Goal: Transaction & Acquisition: Purchase product/service

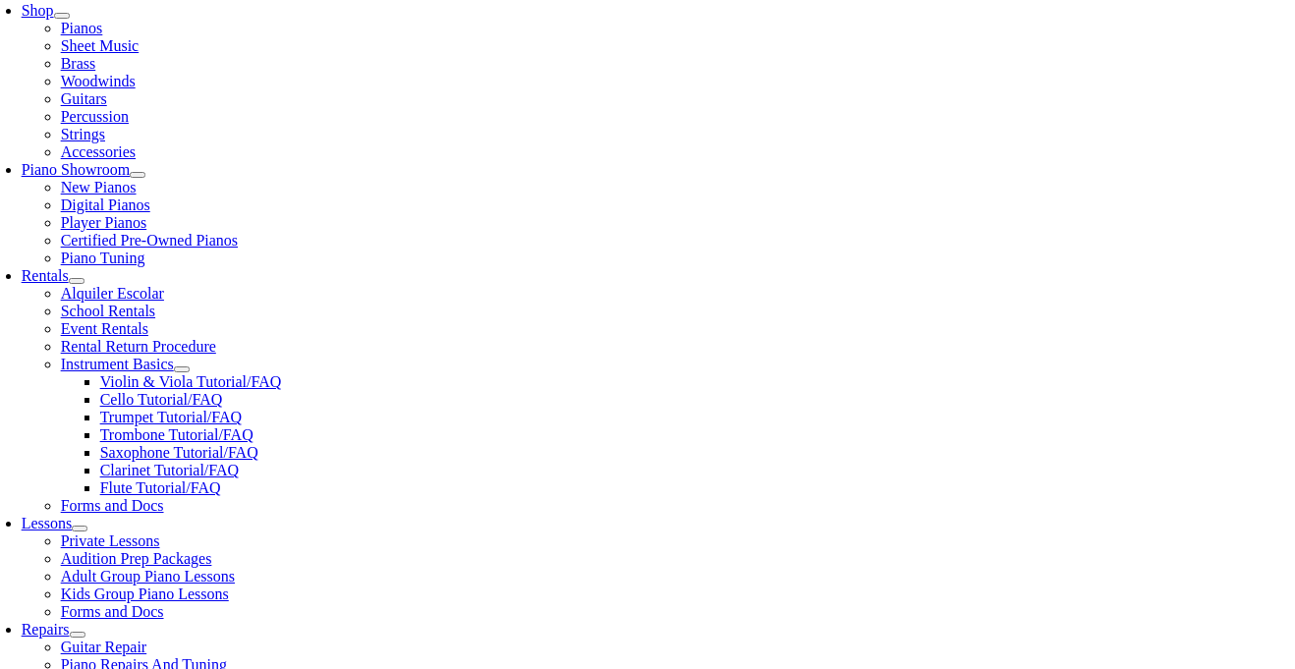
scroll to position [446, 0]
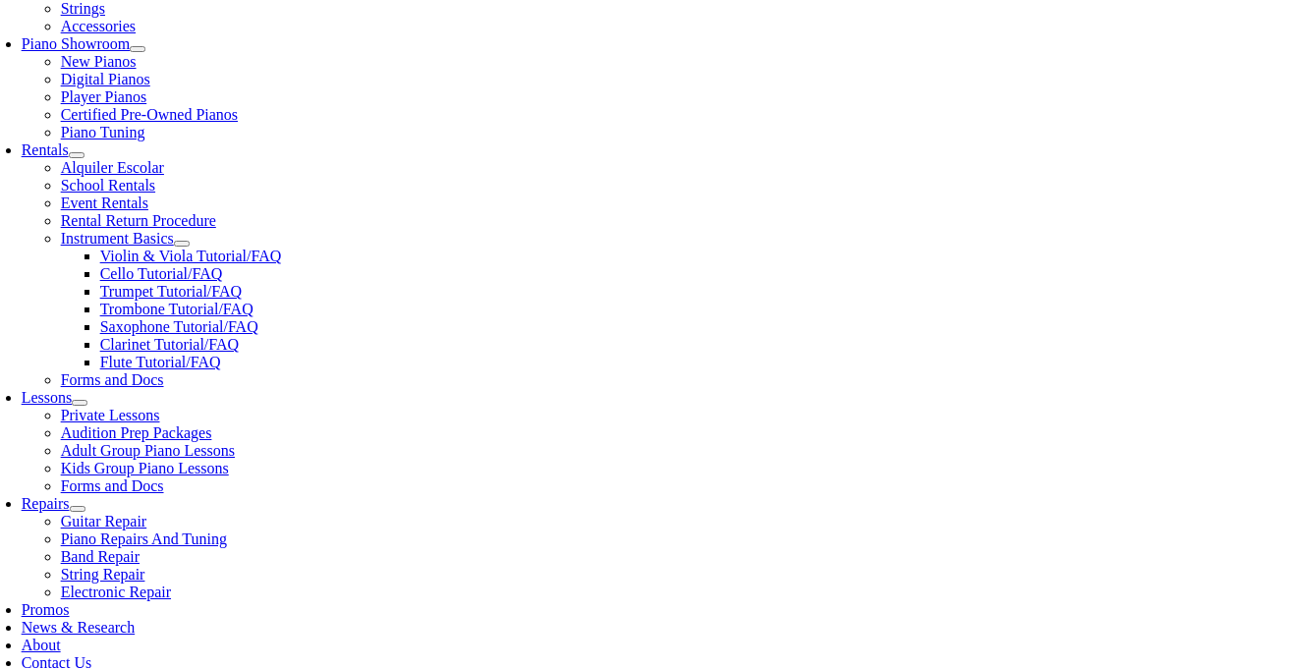
scroll to position [0, 0]
click at [401, 381] on li "Continue >>" at bounding box center [312, 402] width 430 height 45
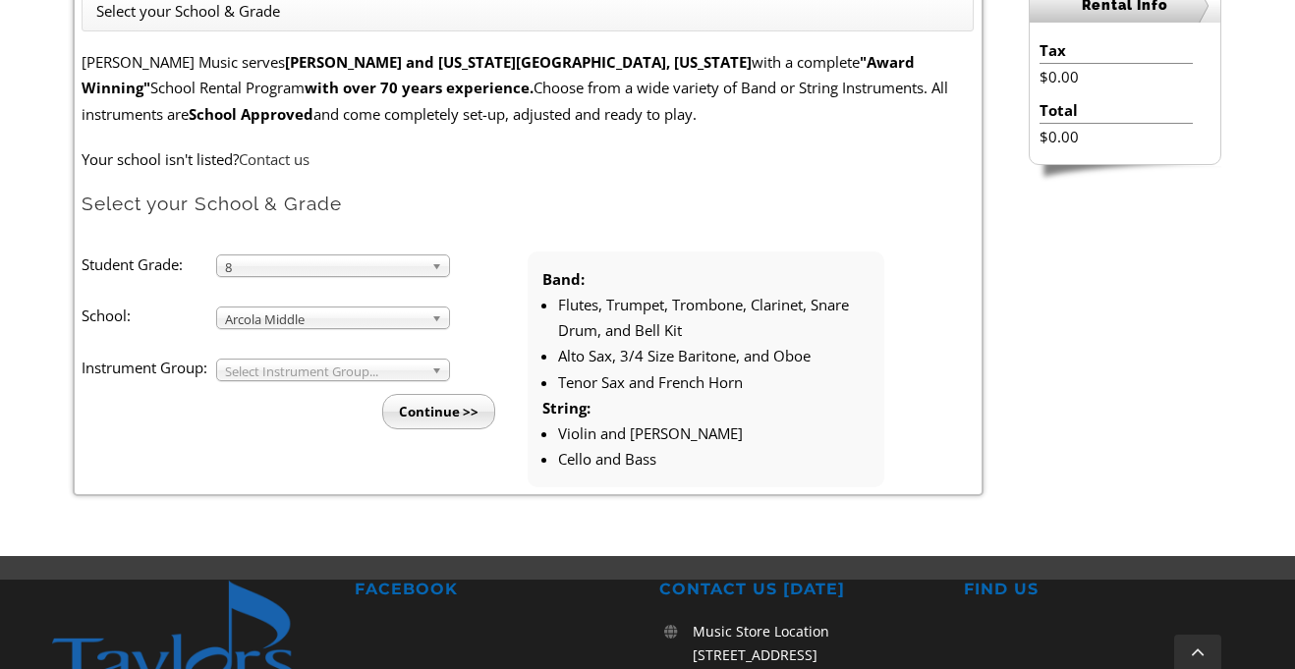
click at [424, 364] on link "Select Instrument Group..." at bounding box center [333, 370] width 234 height 23
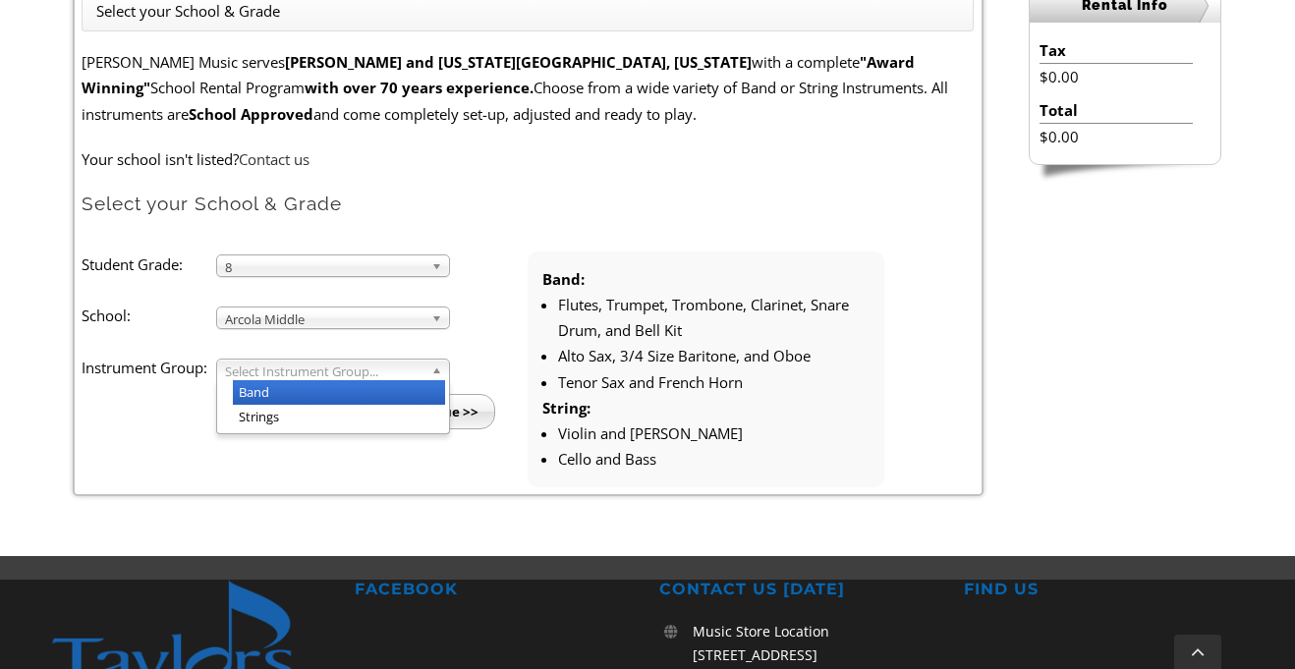
click at [419, 384] on li "Band" at bounding box center [339, 392] width 212 height 25
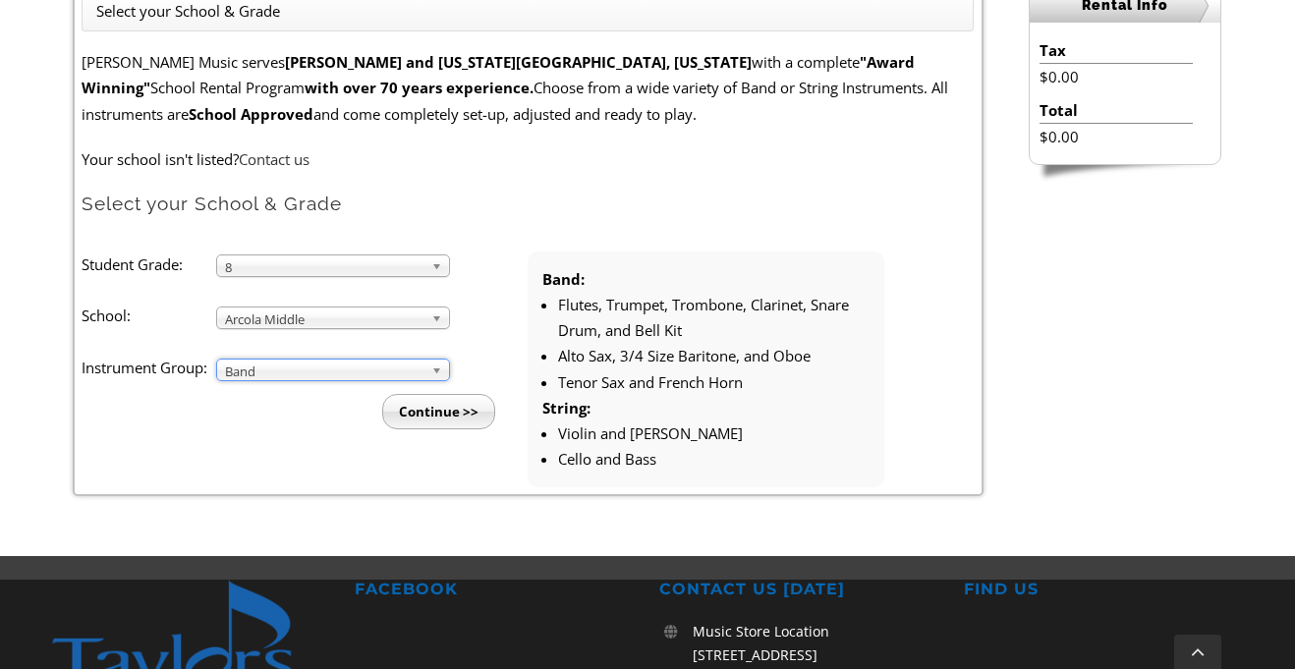
click at [577, 305] on li "Flutes, Trumpet, Trombone, Clarinet, Snare Drum, and Bell Kit" at bounding box center [713, 318] width 311 height 52
click at [450, 402] on input "Continue >>" at bounding box center [438, 411] width 113 height 35
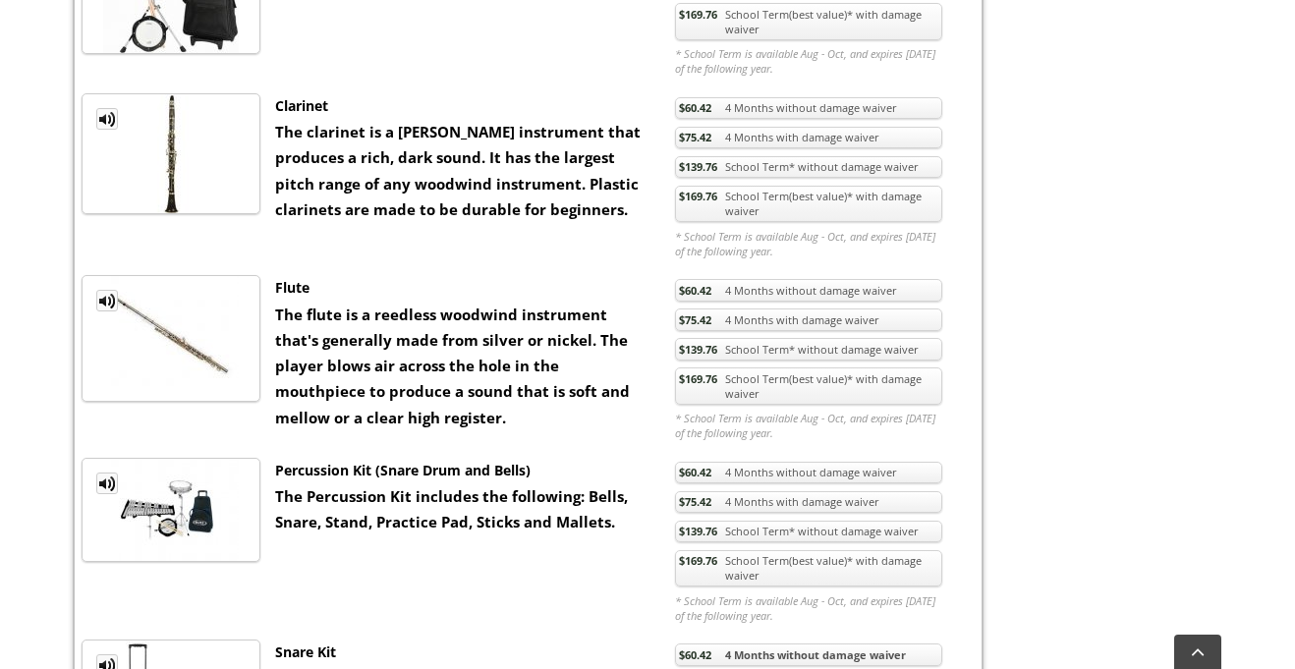
scroll to position [902, 0]
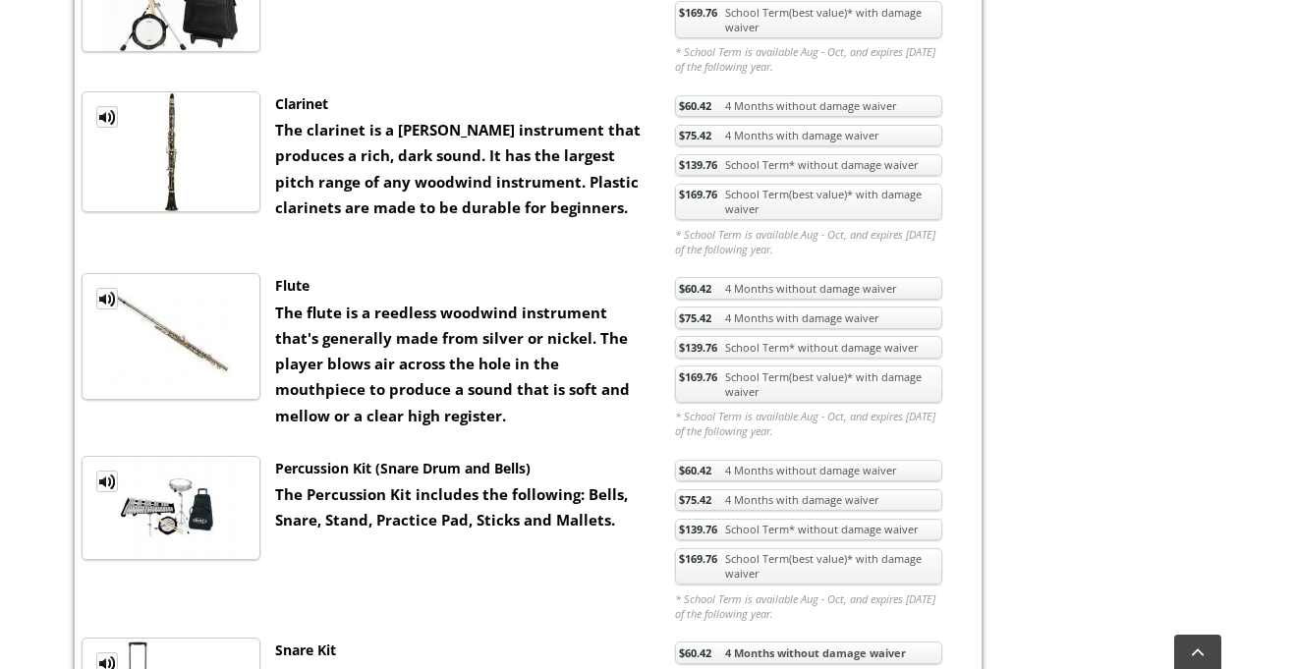
click at [730, 286] on link "$60.42 4 Months without damage waiver" at bounding box center [808, 288] width 267 height 23
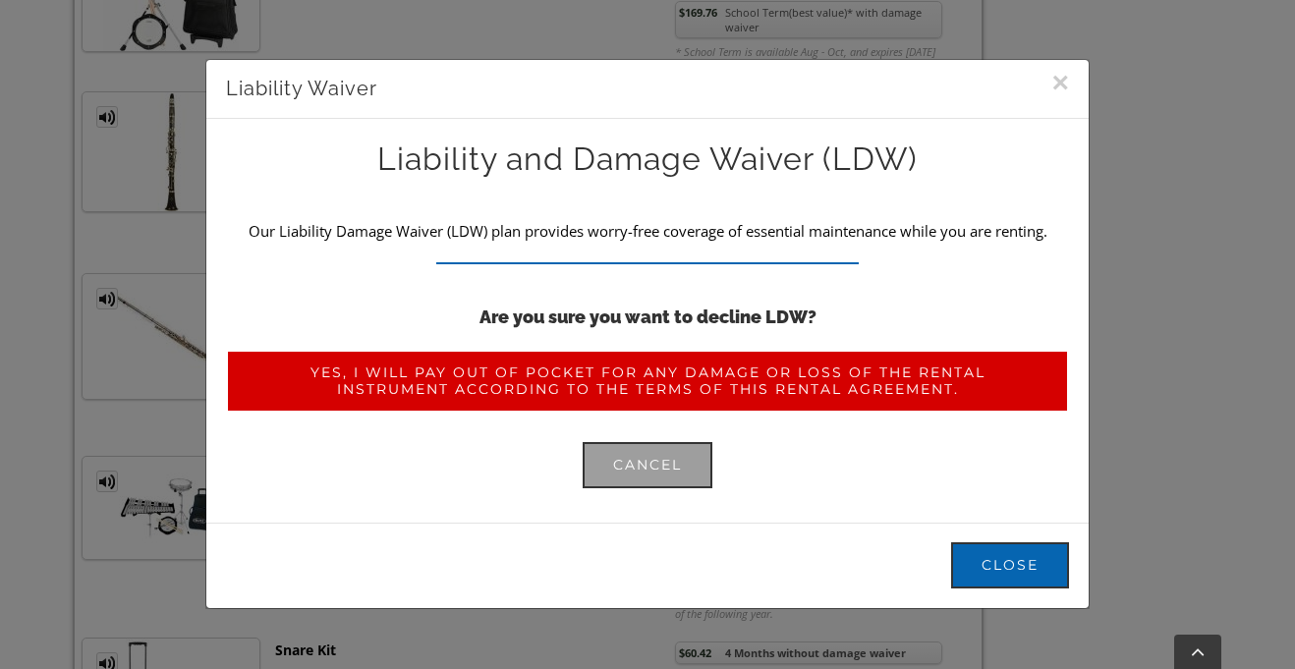
click at [803, 400] on link "Yes, I will pay out of pocket for any damage or loss of the rental instrument a…" at bounding box center [647, 381] width 843 height 63
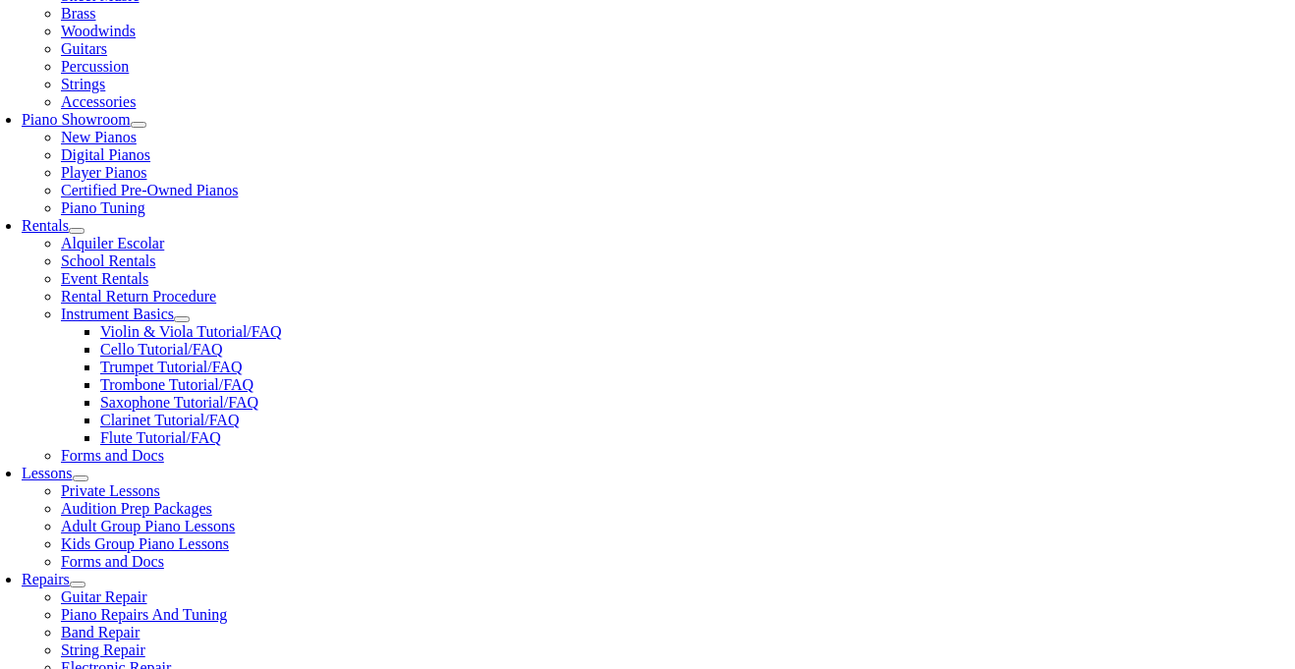
scroll to position [493, 0]
type input"] "0"
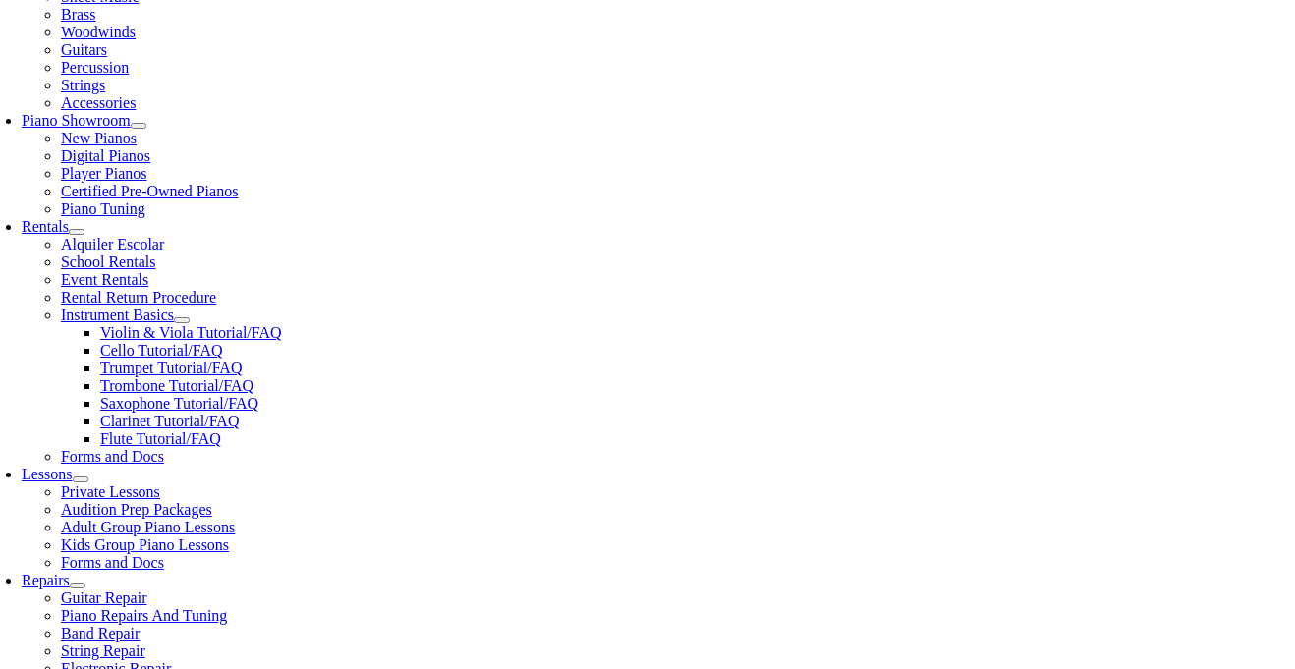
type input"] "0"
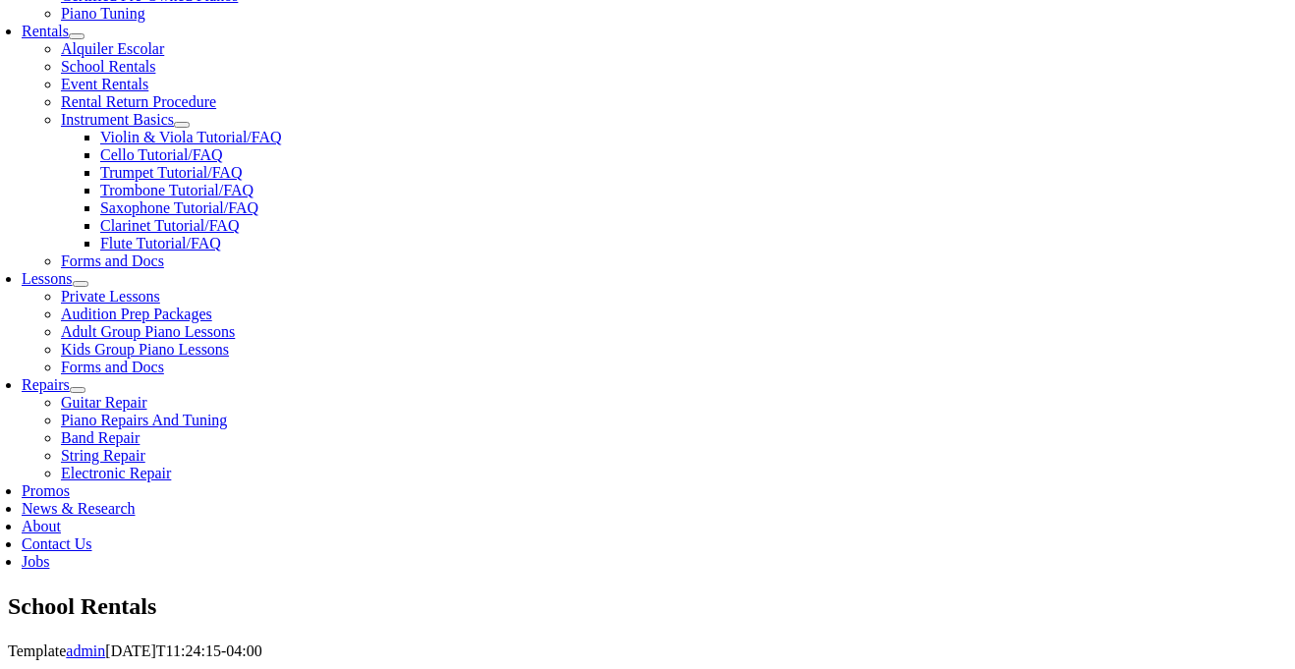
type input "1"
